Goal: Information Seeking & Learning: Learn about a topic

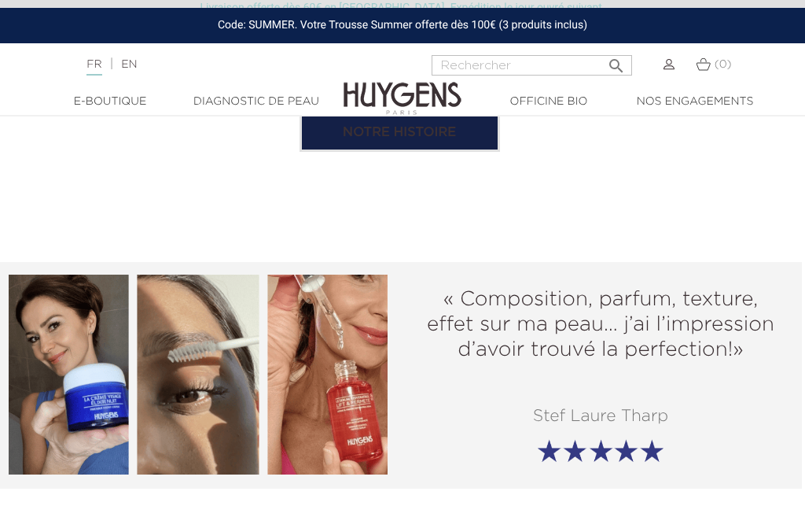
scroll to position [1669, 12]
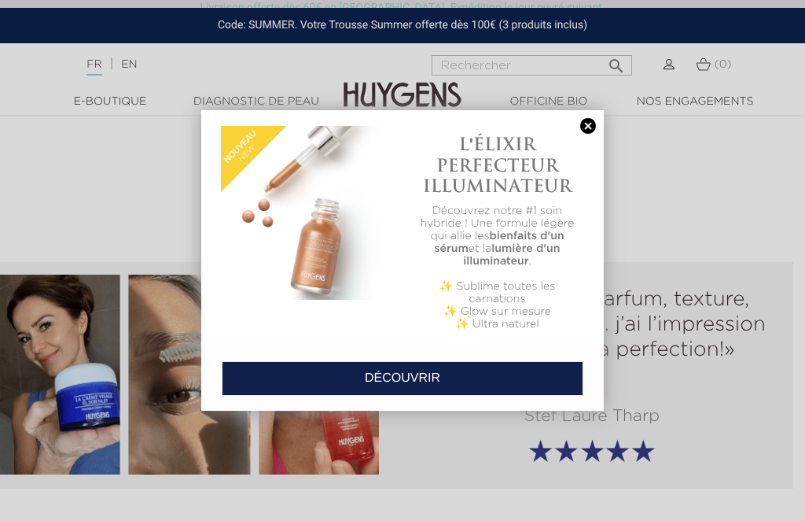
click at [593, 127] on link at bounding box center [588, 126] width 22 height 17
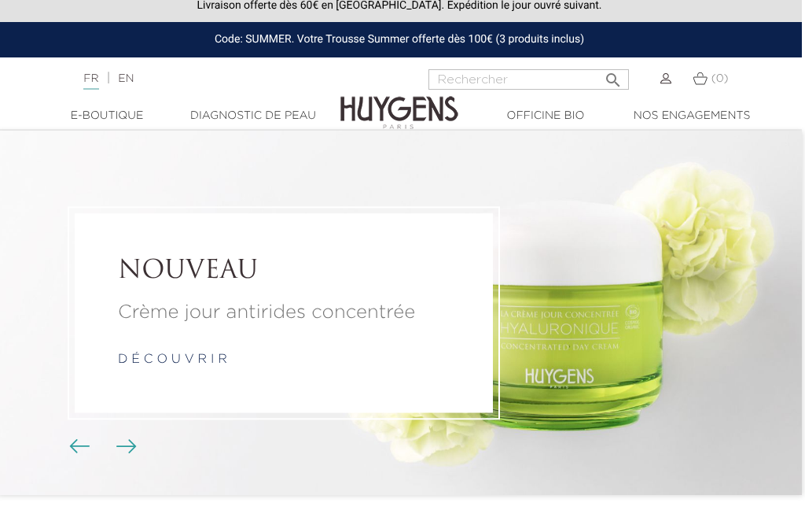
scroll to position [0, 12]
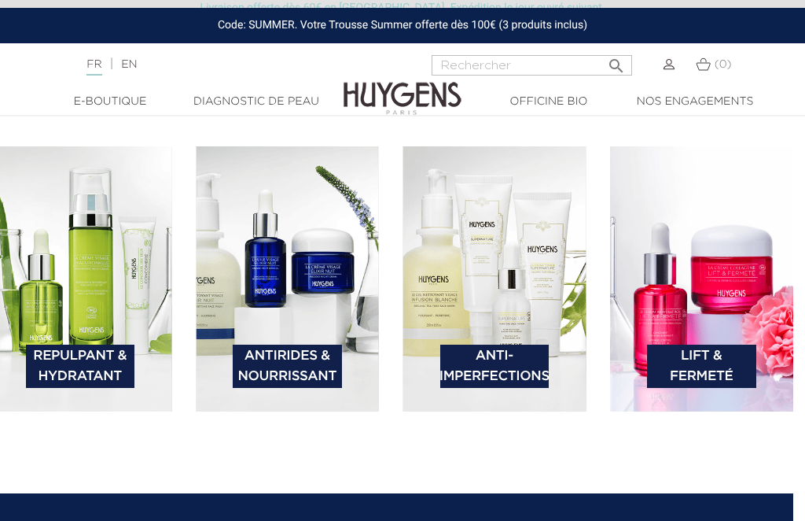
scroll to position [2121, 12]
click at [291, 311] on img at bounding box center [288, 279] width 184 height 265
click at [293, 388] on link "Antirides & Nourrissant" at bounding box center [287, 366] width 109 height 43
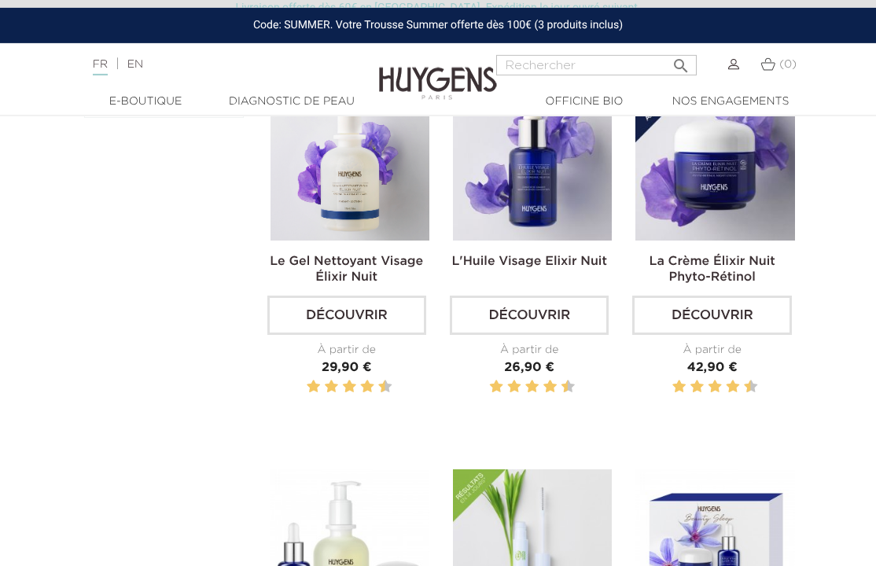
scroll to position [493, 0]
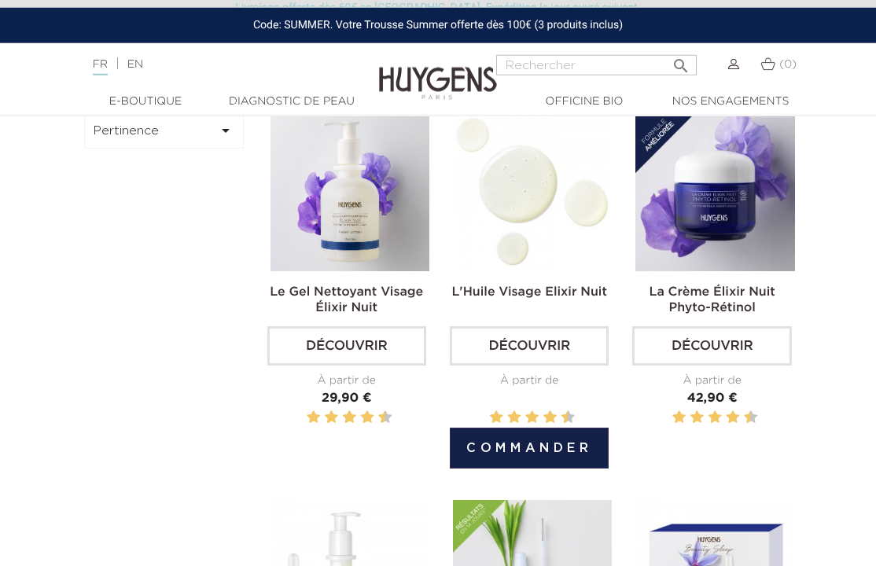
click at [523, 366] on link "Découvrir" at bounding box center [529, 345] width 159 height 39
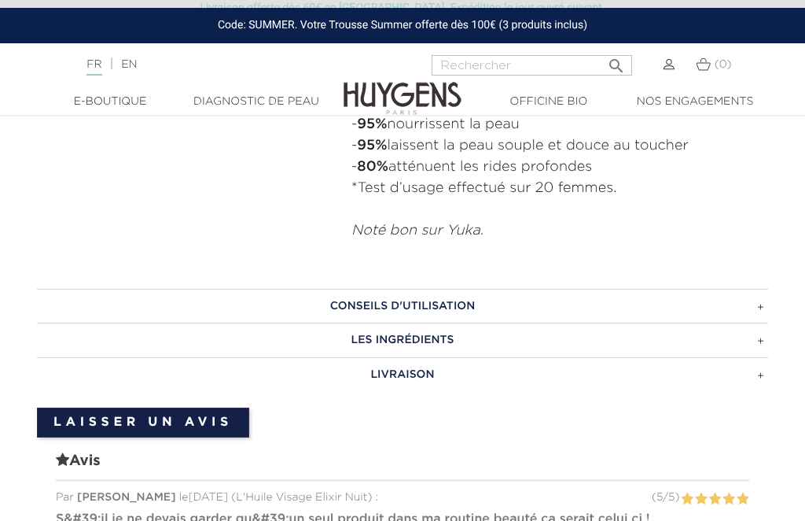
scroll to position [1105, 0]
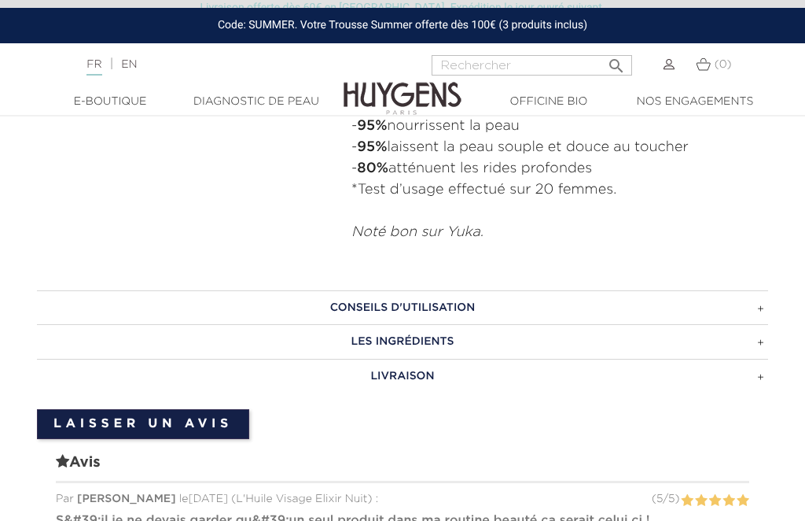
click at [418, 335] on h3 "LES INGRÉDIENTS" at bounding box center [403, 341] width 732 height 35
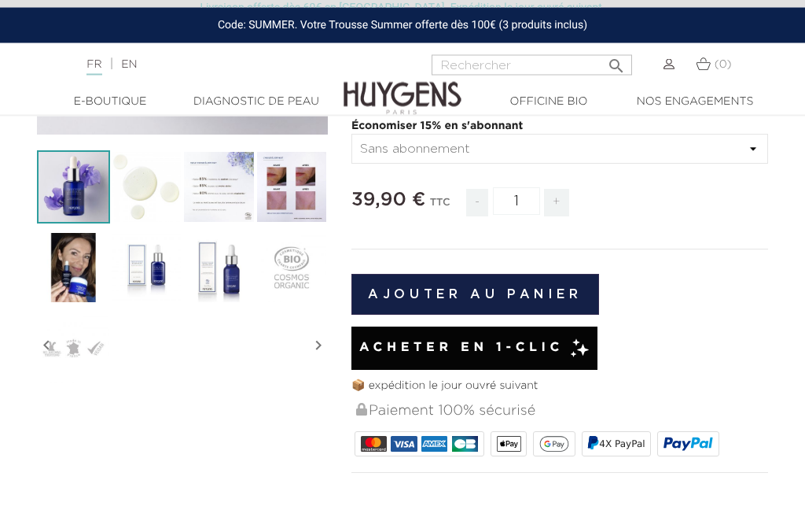
scroll to position [352, 0]
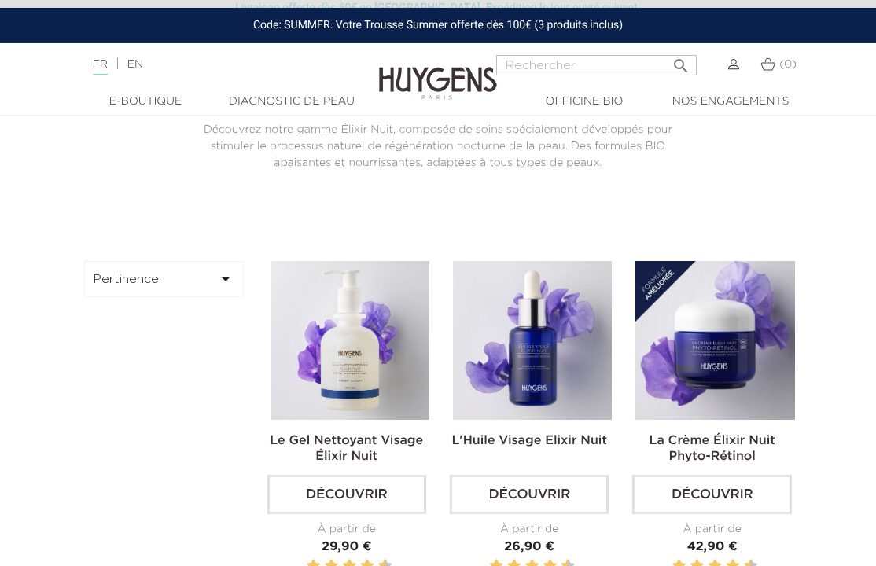
scroll to position [311, 0]
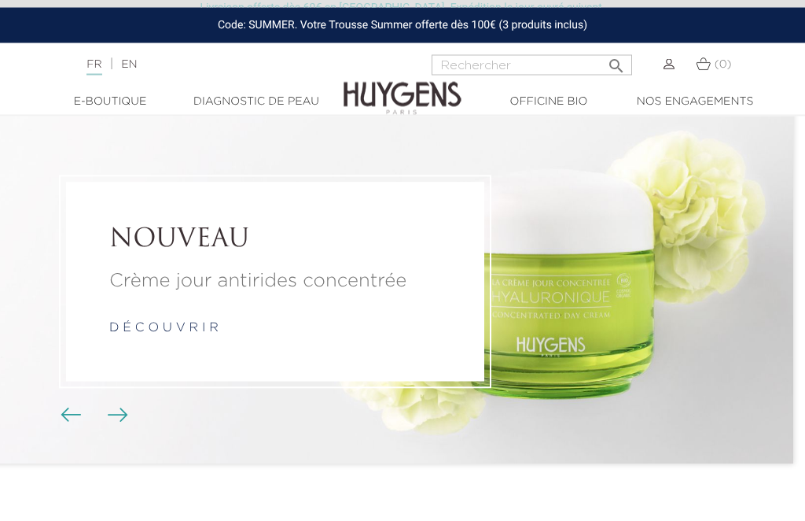
scroll to position [42, 12]
click at [66, 422] on img "Boutons du carrousel" at bounding box center [71, 414] width 20 height 14
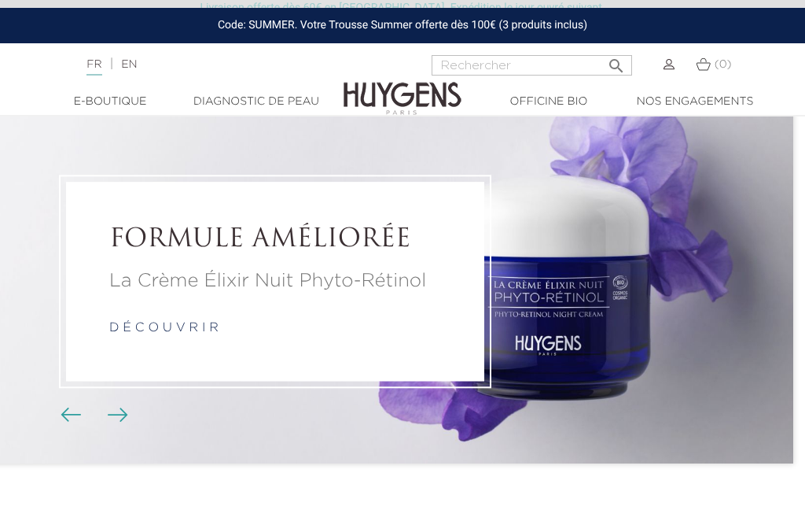
click at [70, 422] on img "Boutons du carrousel" at bounding box center [71, 414] width 20 height 14
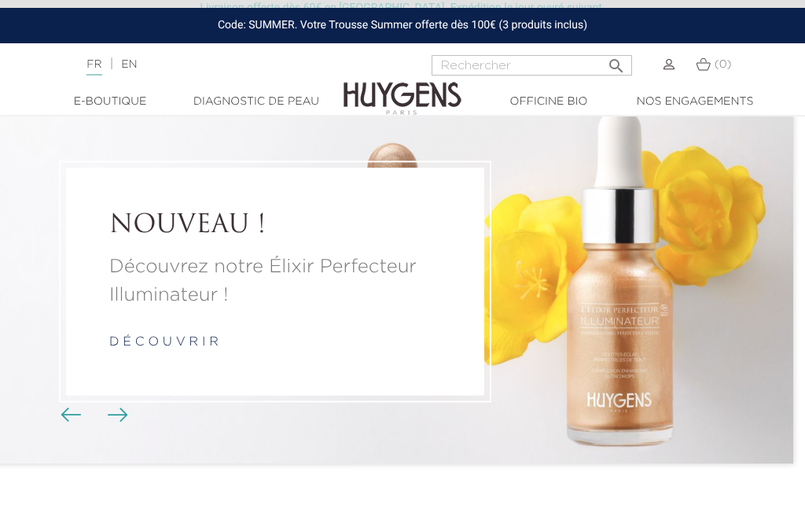
click at [258, 309] on p "Découvrez notre Élixir Perfecteur Illuminateur !" at bounding box center [275, 280] width 332 height 57
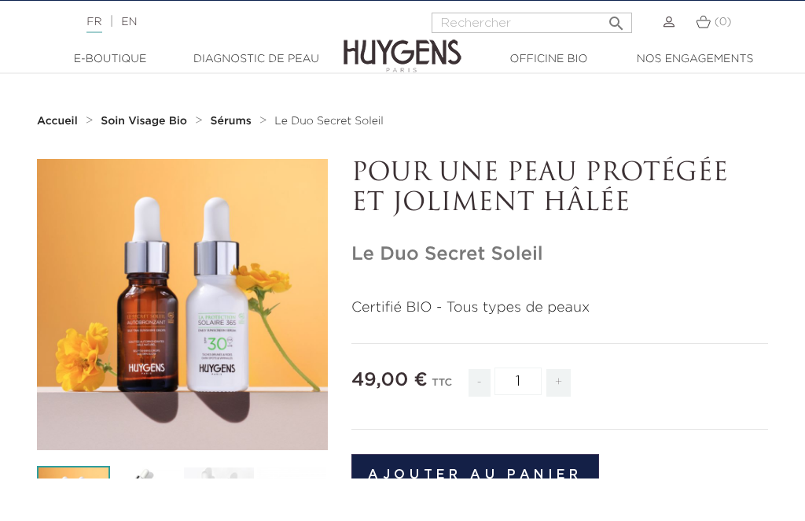
scroll to position [98, 0]
